Goal: Task Accomplishment & Management: Manage account settings

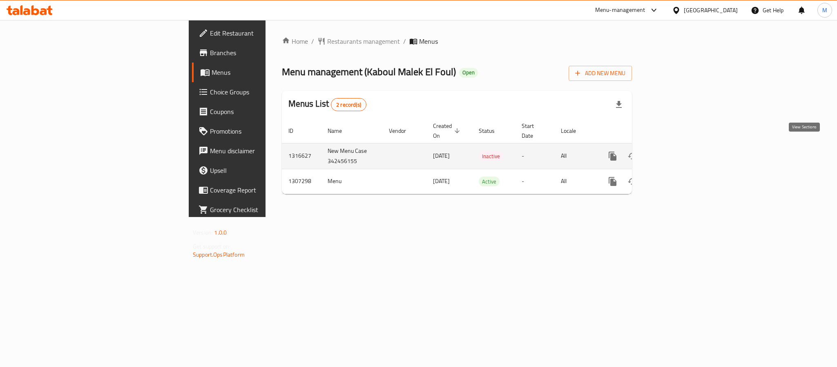
click at [676, 151] on icon "enhanced table" at bounding box center [671, 156] width 10 height 10
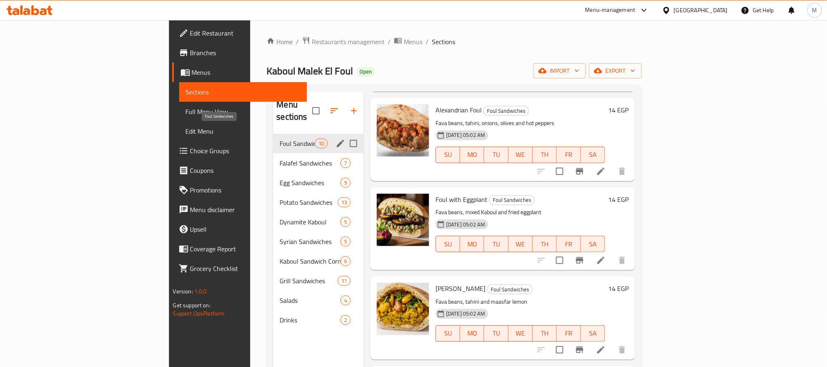
click at [280, 138] on span "Foul Sandwiches" at bounding box center [297, 143] width 35 height 10
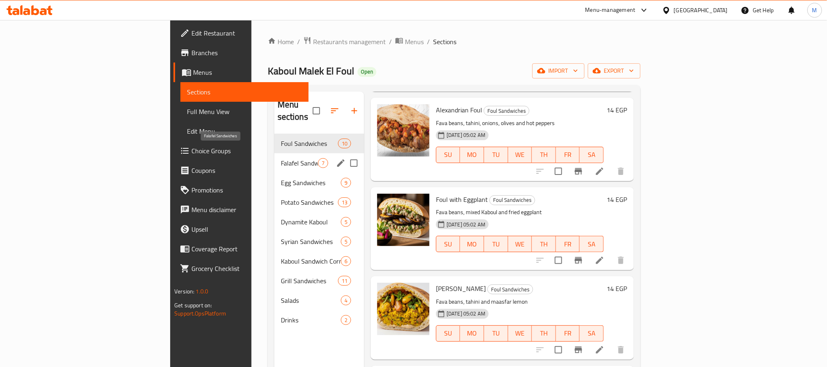
click at [281, 158] on span "Falafel Sandwiches" at bounding box center [299, 163] width 37 height 10
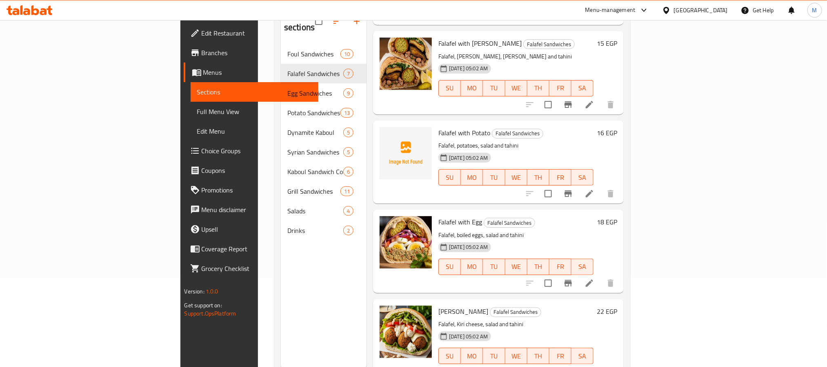
scroll to position [114, 0]
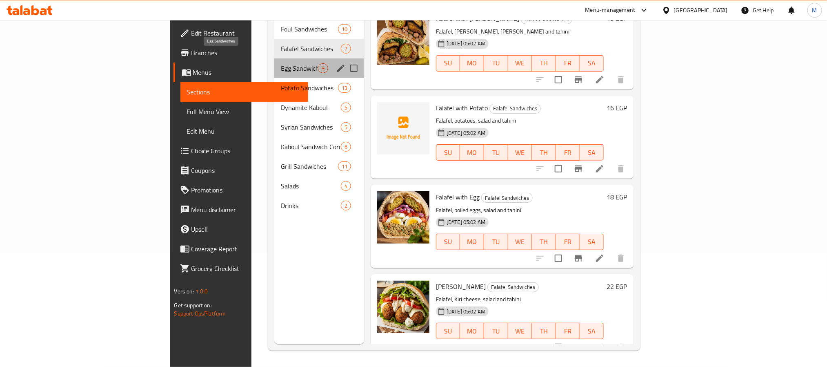
click at [281, 63] on span "Egg Sandwiches" at bounding box center [299, 68] width 37 height 10
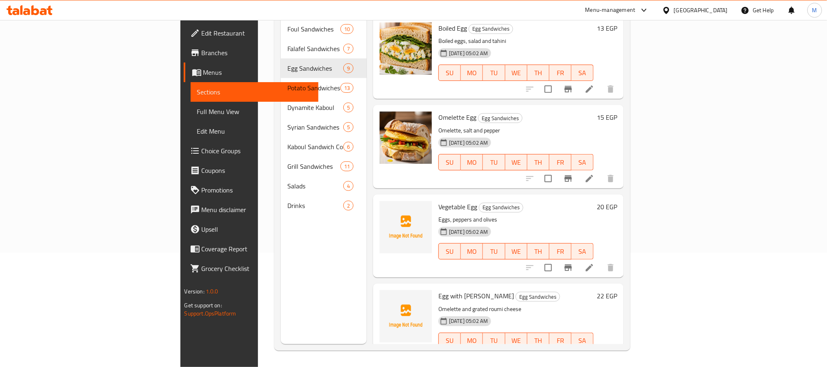
click at [197, 109] on span "Full Menu View" at bounding box center [254, 112] width 115 height 10
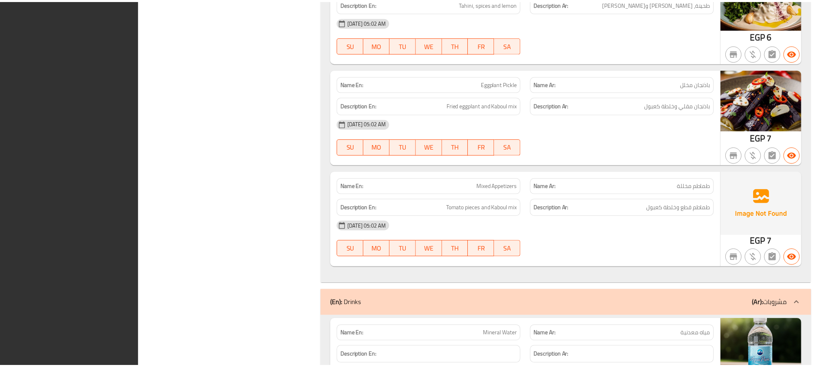
scroll to position [7621, 0]
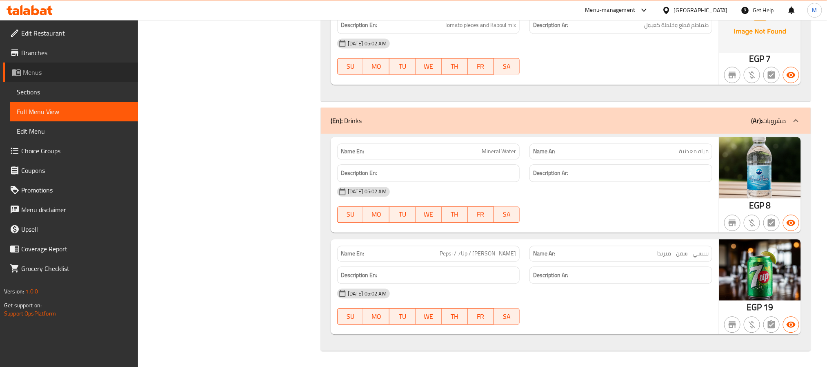
click at [41, 72] on span "Menus" at bounding box center [77, 72] width 109 height 10
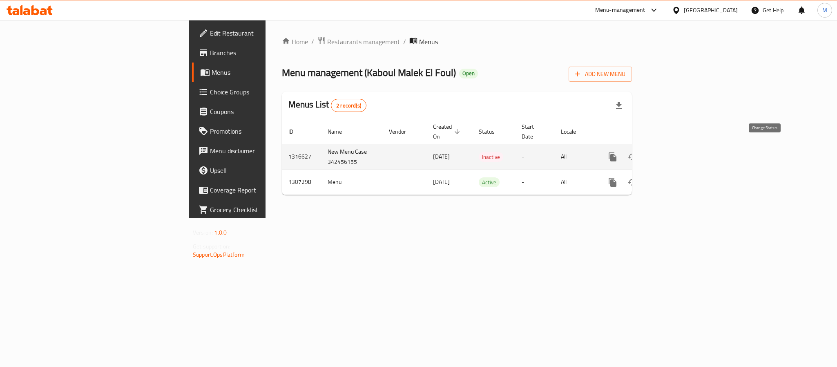
click at [637, 152] on icon "enhanced table" at bounding box center [632, 157] width 10 height 10
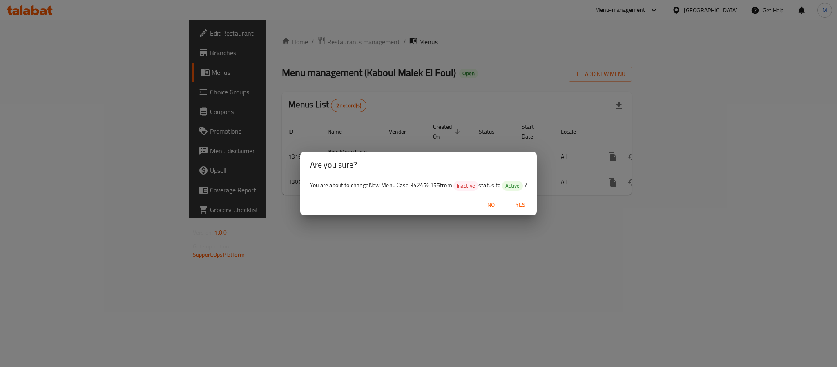
click at [515, 206] on span "Yes" at bounding box center [520, 205] width 20 height 10
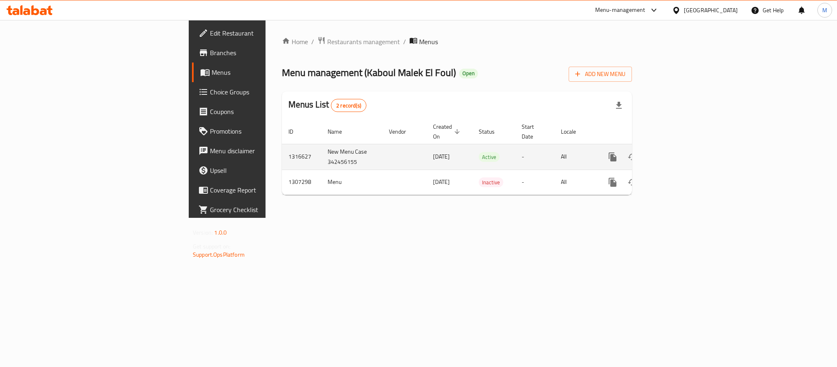
click at [676, 152] on icon "enhanced table" at bounding box center [671, 157] width 10 height 10
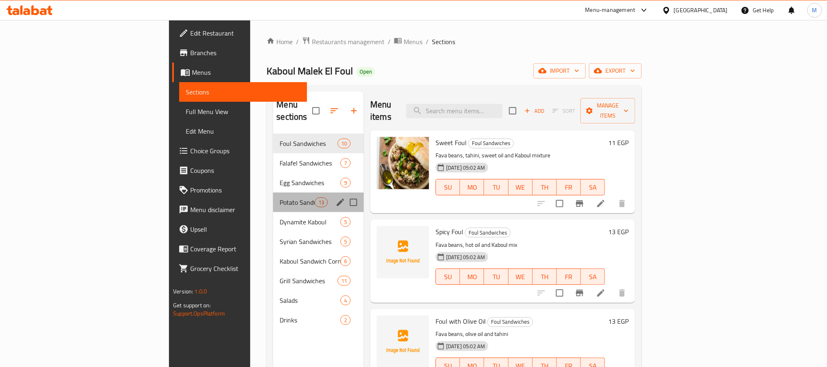
click at [273, 192] on div "Potato Sandwiches 13" at bounding box center [318, 202] width 91 height 20
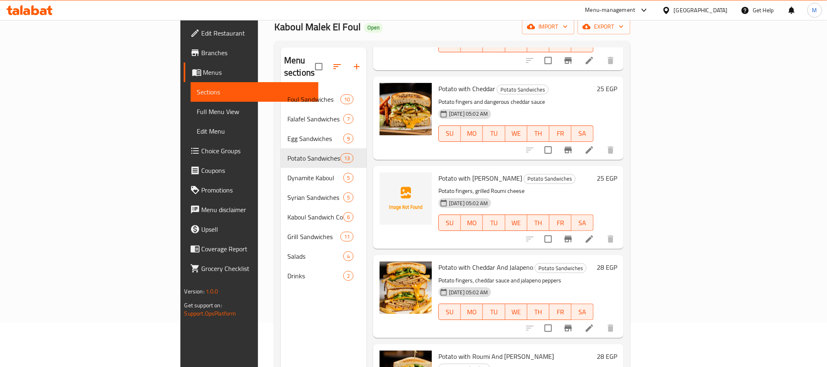
scroll to position [114, 0]
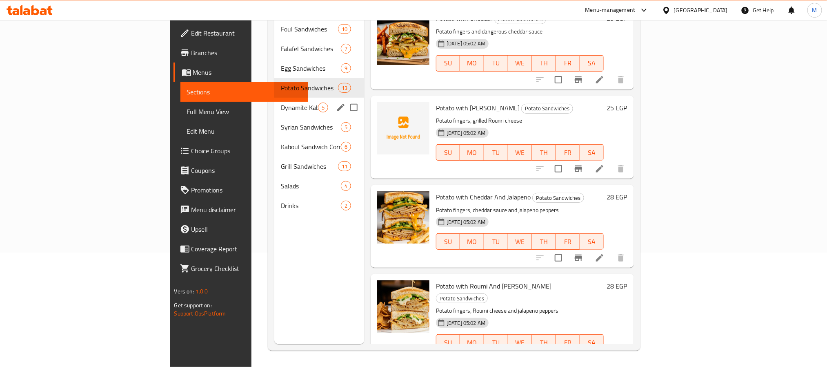
click at [274, 98] on div "Dynamite Kaboul 5" at bounding box center [319, 108] width 90 height 20
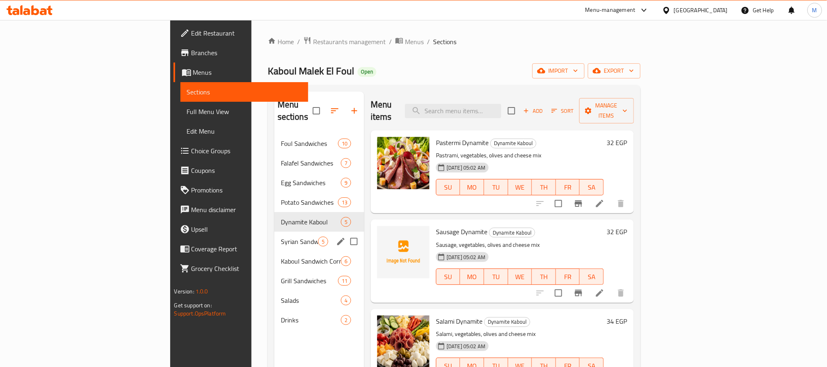
click at [274, 232] on div "Syrian Sandwiches 5" at bounding box center [319, 242] width 90 height 20
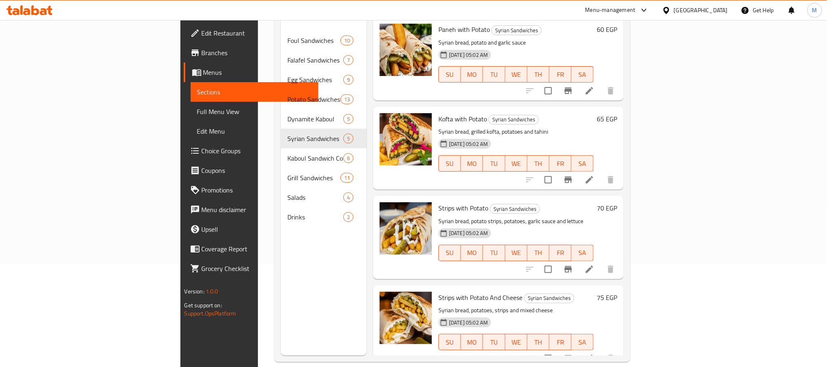
scroll to position [114, 0]
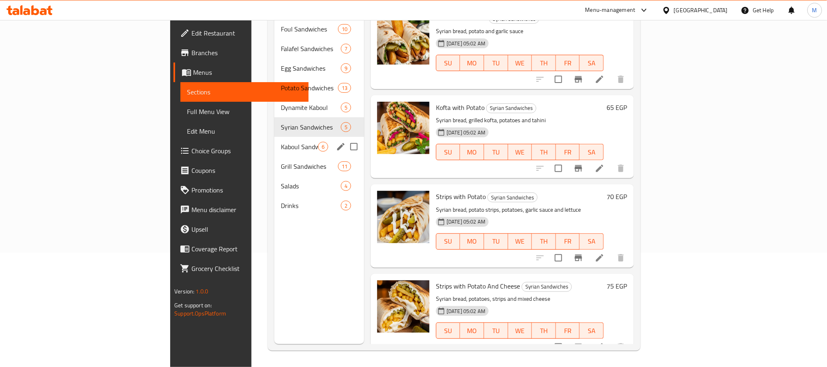
click at [274, 137] on div "Kaboul Sandwich Corner 6" at bounding box center [319, 147] width 90 height 20
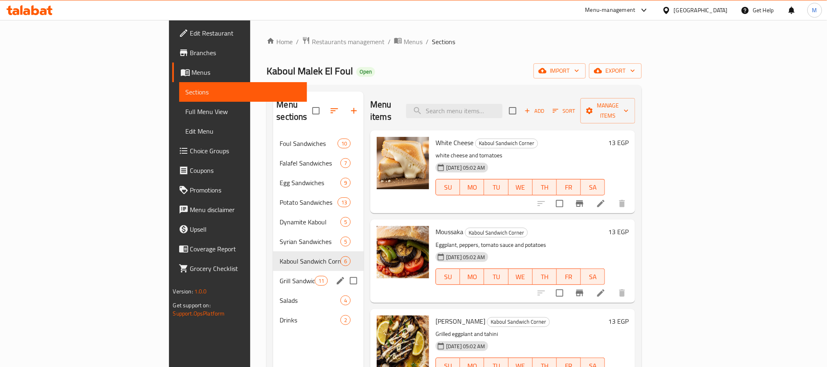
click at [280, 276] on span "Grill Sandwiches" at bounding box center [297, 281] width 35 height 10
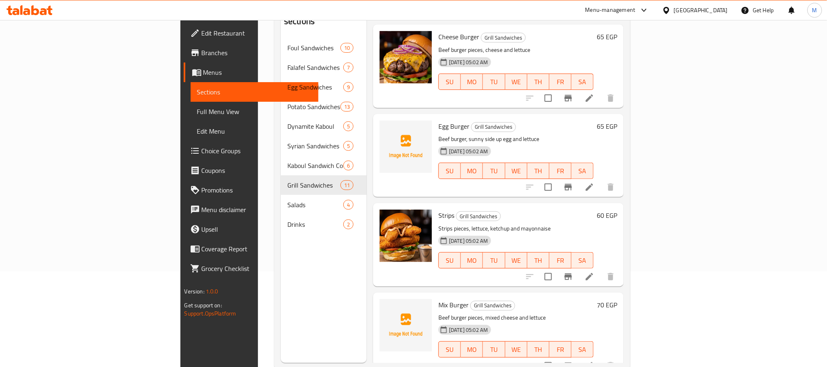
scroll to position [114, 0]
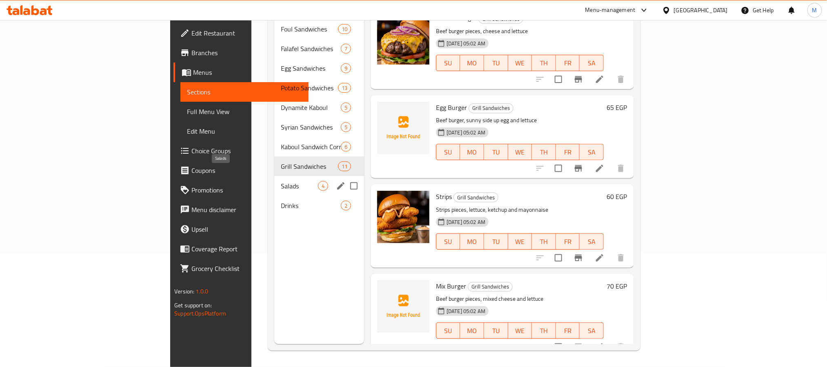
click at [281, 181] on span "Salads" at bounding box center [299, 186] width 37 height 10
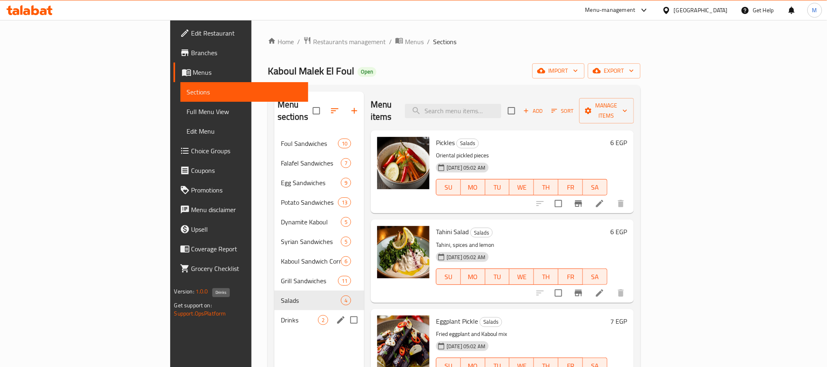
click at [281, 315] on span "Drinks" at bounding box center [299, 320] width 37 height 10
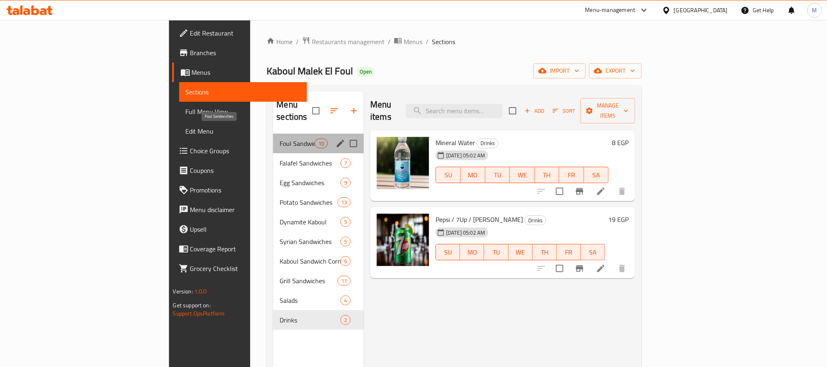
click at [280, 138] on span "Foul Sandwiches" at bounding box center [297, 143] width 35 height 10
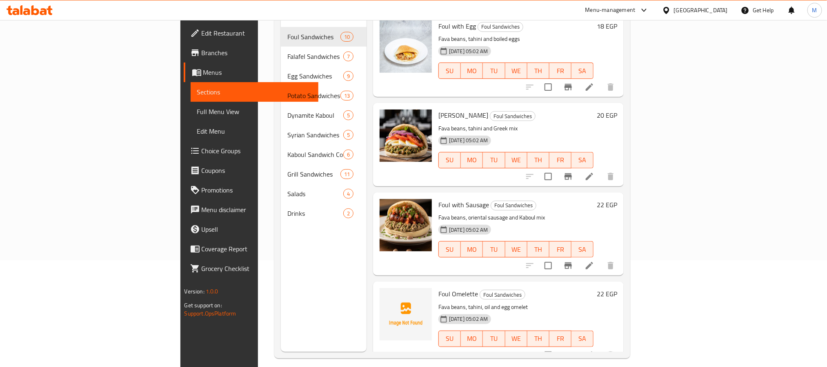
scroll to position [114, 0]
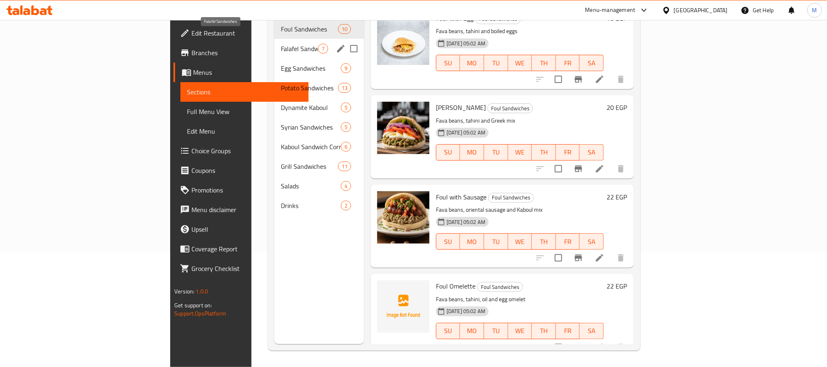
click at [281, 44] on span "Falafel Sandwiches" at bounding box center [299, 49] width 37 height 10
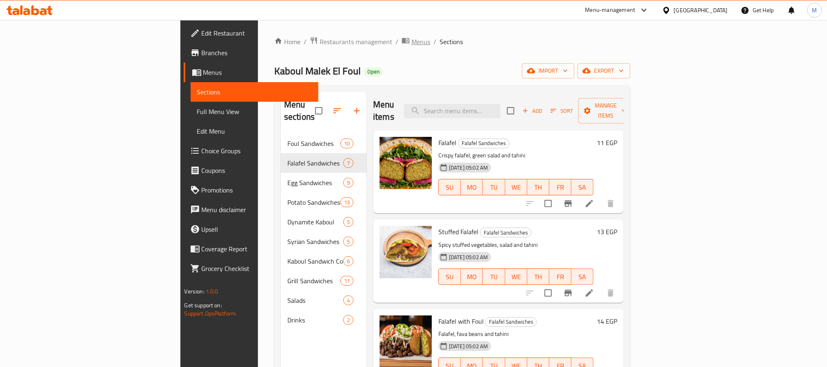
click at [412, 41] on span "Menus" at bounding box center [421, 42] width 19 height 10
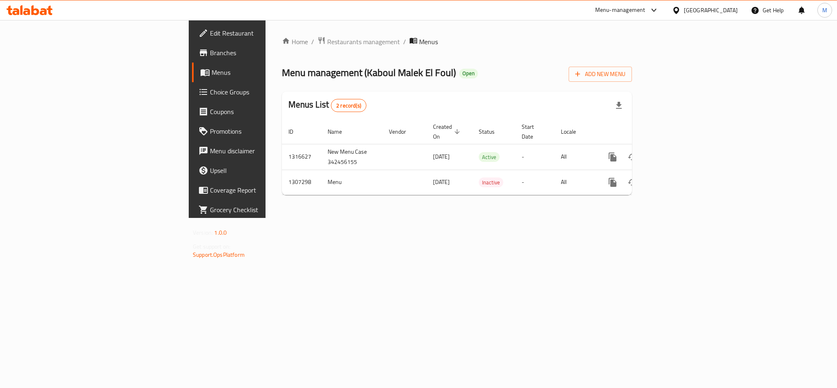
click at [37, 11] on icon at bounding box center [30, 10] width 46 height 10
